Goal: Information Seeking & Learning: Learn about a topic

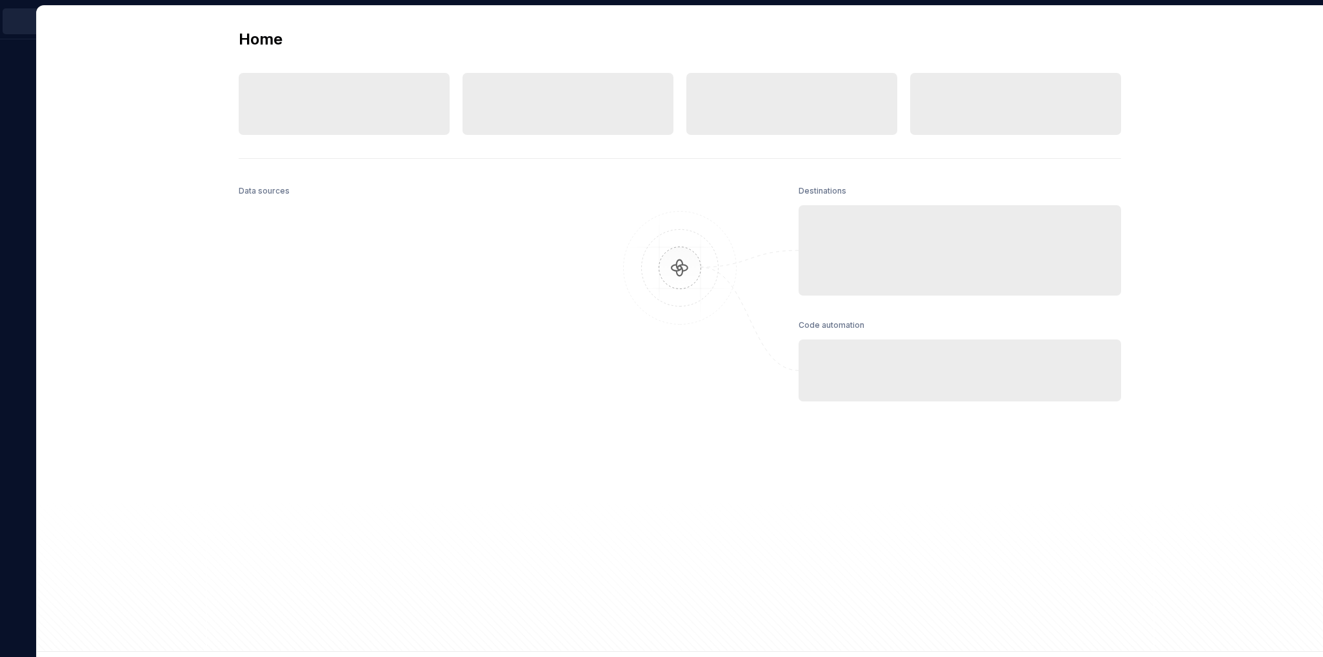
drag, startPoint x: 76, startPoint y: 84, endPoint x: 144, endPoint y: 81, distance: 67.8
click at [83, 82] on div "Home Design tokens 0 Components 0 0 Assets 0 Docs pages 0 Data sources Destinat…" at bounding box center [680, 329] width 1286 height 646
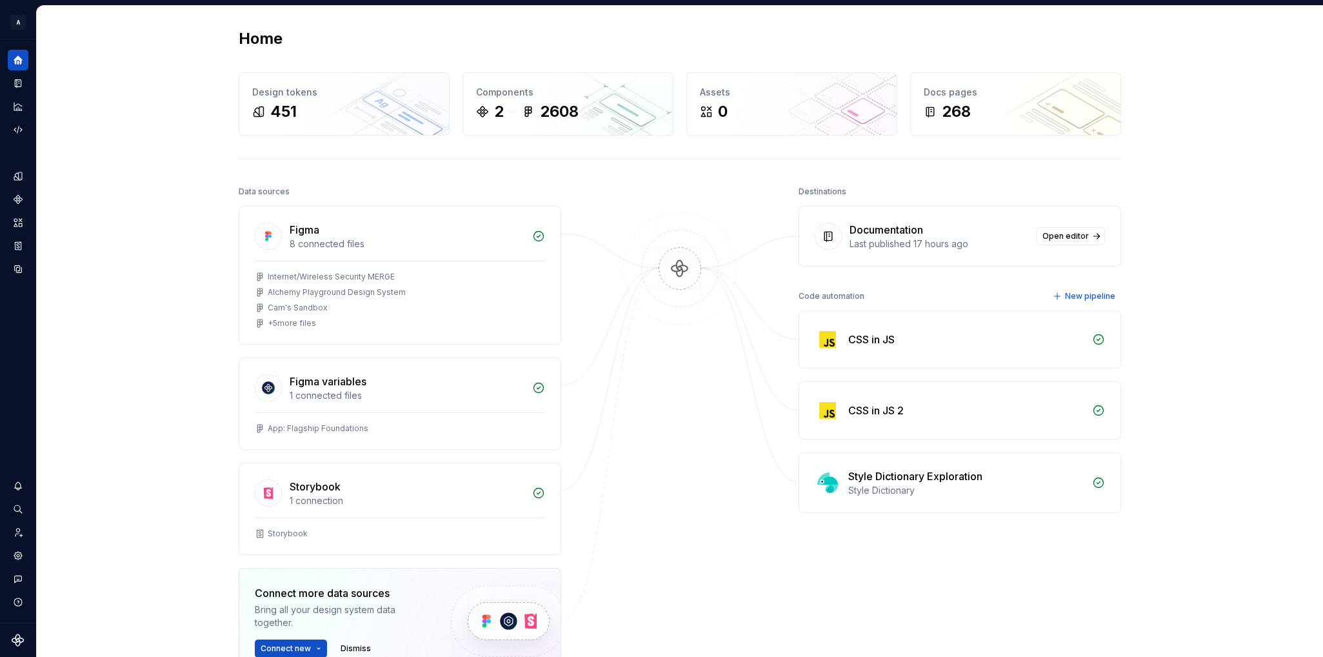
scroll to position [1, 0]
click at [19, 80] on icon "Documentation" at bounding box center [19, 83] width 5 height 7
click at [17, 83] on icon "Documentation" at bounding box center [19, 83] width 5 height 7
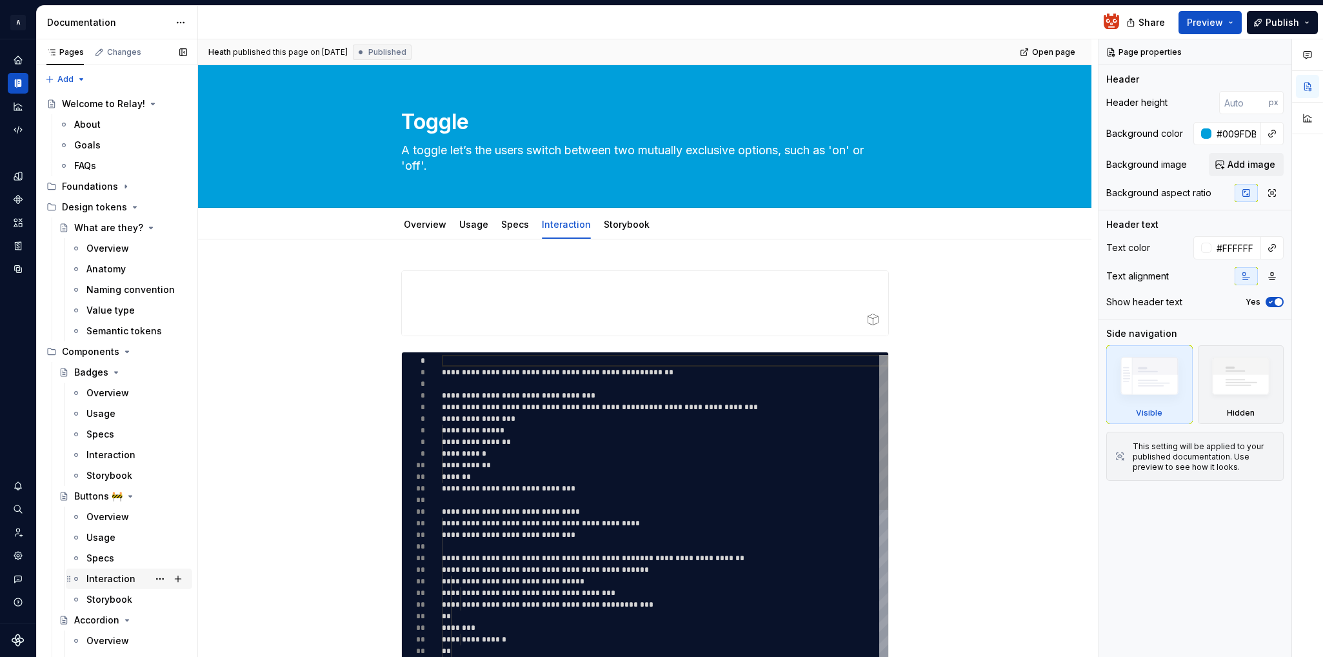
click at [106, 573] on div "Interaction" at bounding box center [110, 578] width 49 height 13
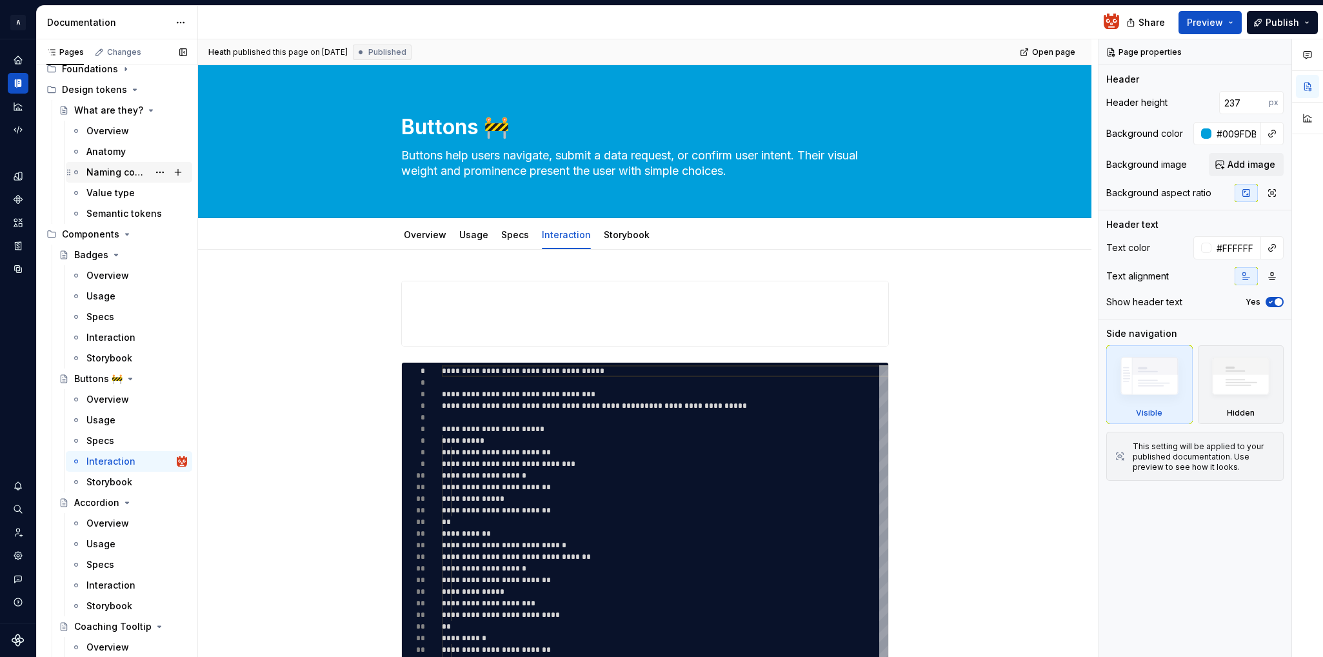
scroll to position [129, 0]
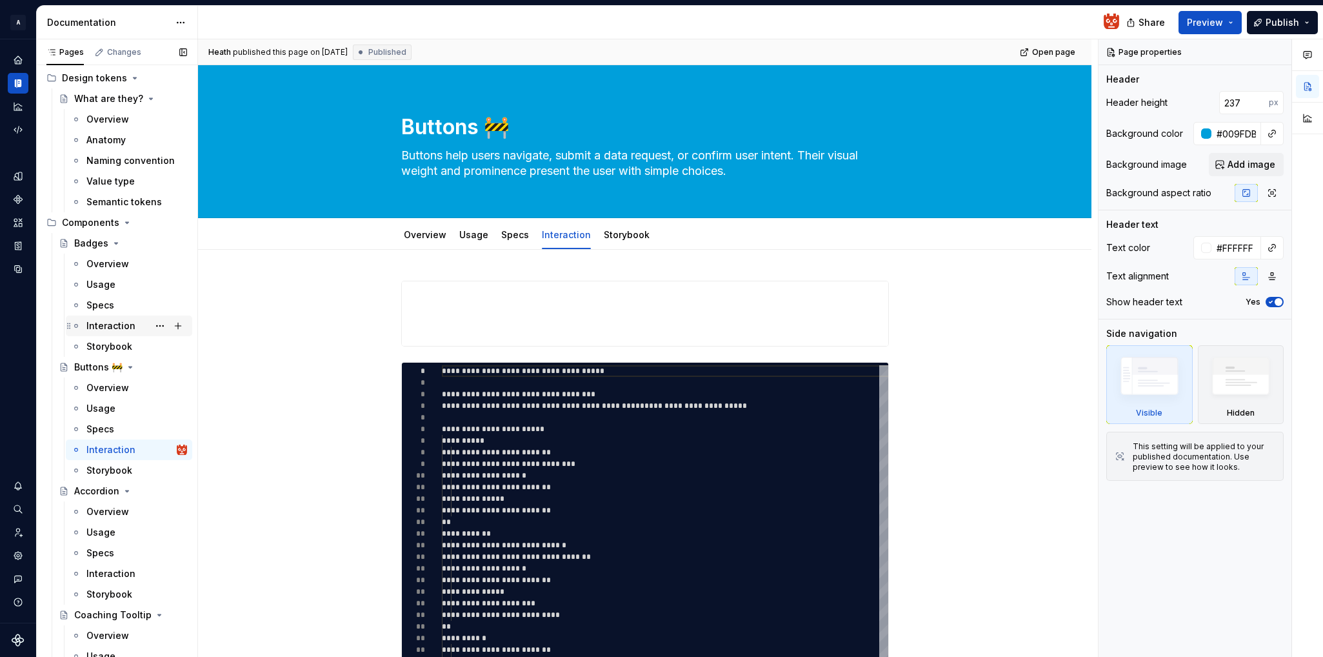
click at [116, 328] on div "Interaction" at bounding box center [110, 325] width 49 height 13
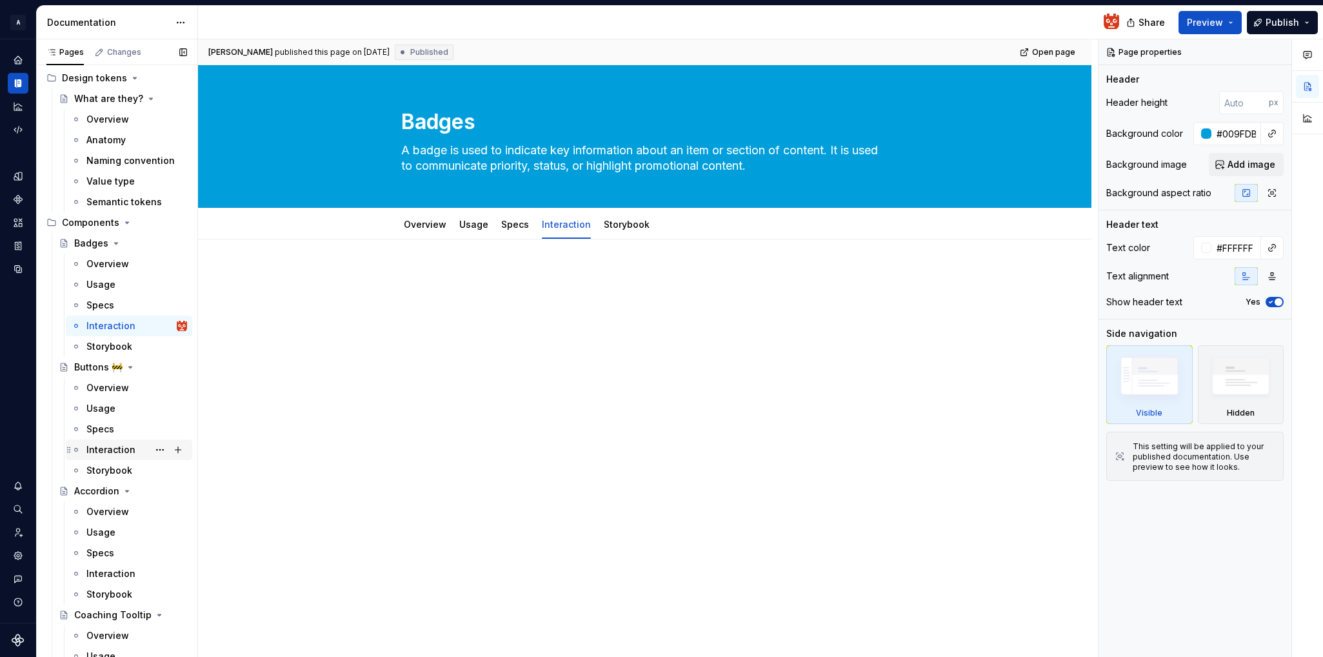
click at [108, 453] on div "Interaction" at bounding box center [110, 449] width 49 height 13
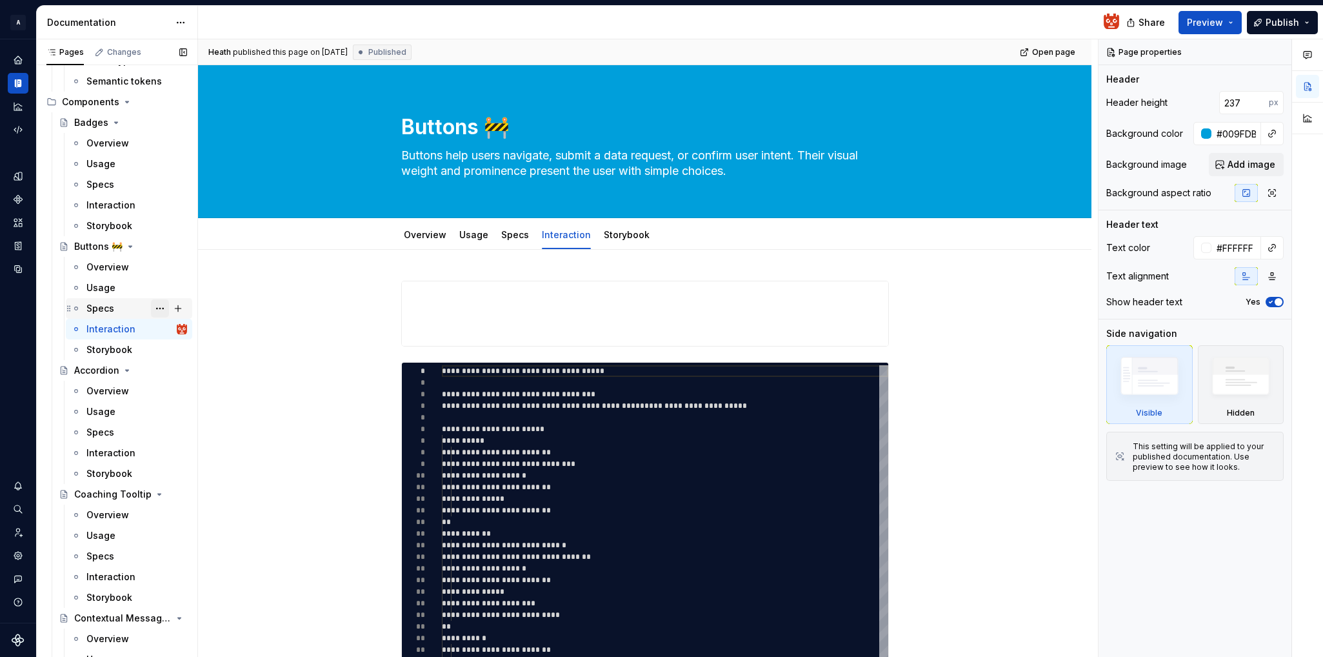
scroll to position [254, 0]
click at [969, 440] on div "**********" at bounding box center [644, 609] width 893 height 718
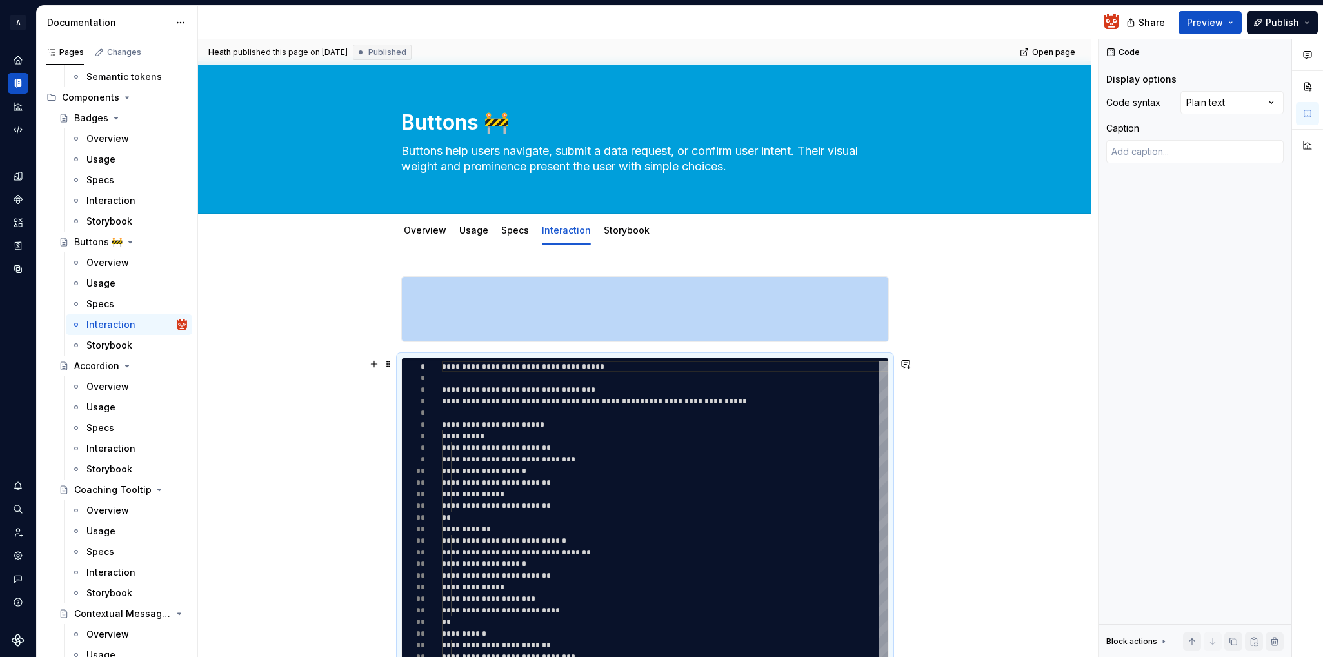
scroll to position [0, 0]
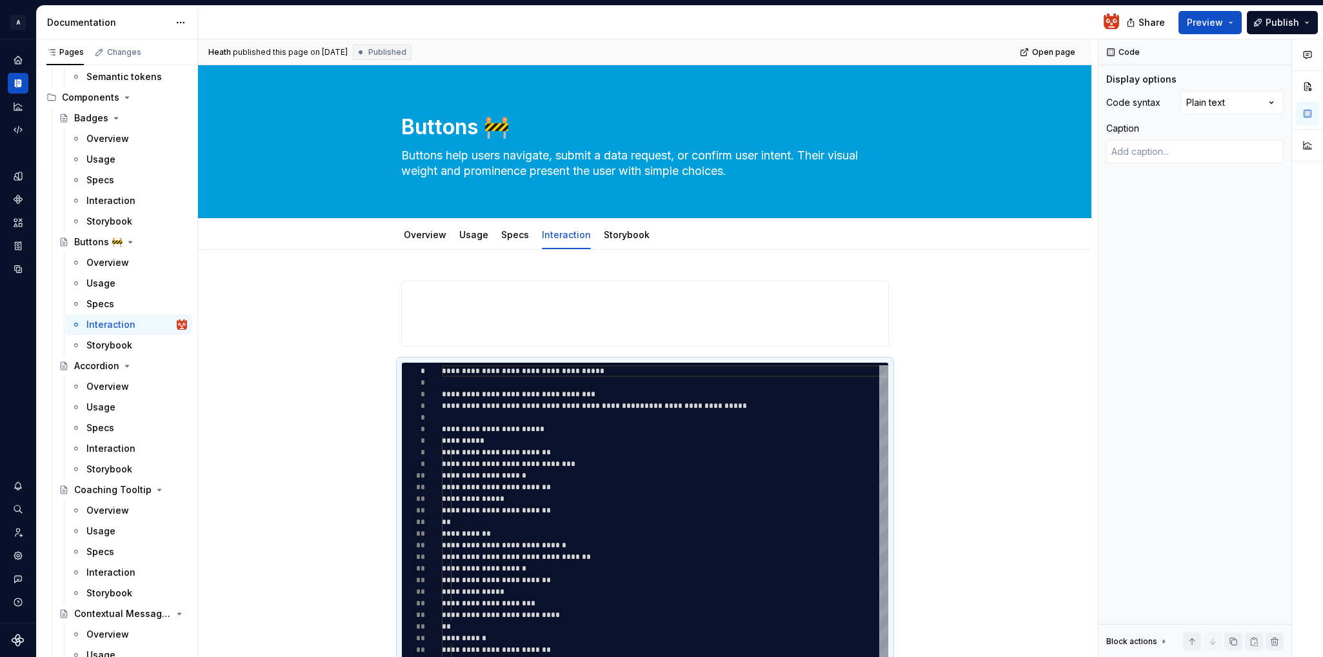
type textarea "*"
